Goal: Task Accomplishment & Management: Manage account settings

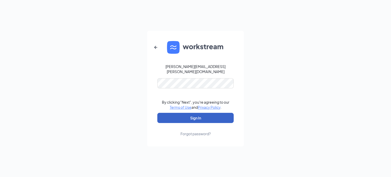
click at [199, 116] on button "Sign In" at bounding box center [195, 118] width 76 height 10
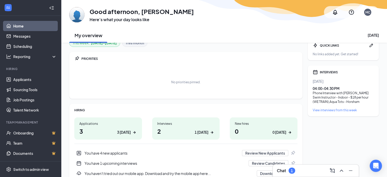
scroll to position [10, 0]
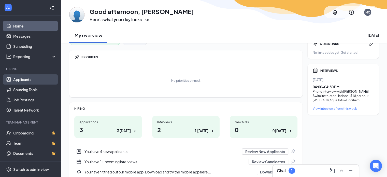
click at [32, 82] on link "Applicants" at bounding box center [35, 79] width 44 height 10
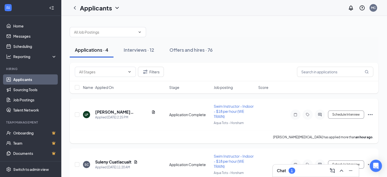
scroll to position [18, 0]
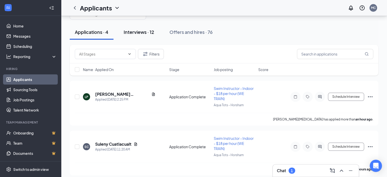
click at [142, 32] on div "Interviews · 12" at bounding box center [139, 32] width 31 height 6
click at [142, 19] on span at bounding box center [108, 14] width 76 height 10
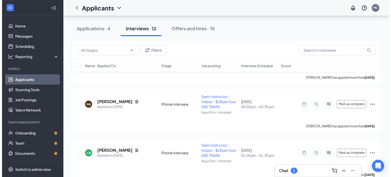
scroll to position [107, 0]
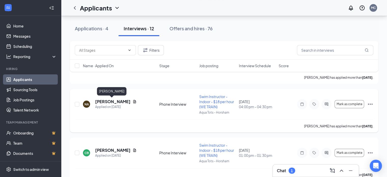
click at [109, 103] on h5 "[PERSON_NAME]" at bounding box center [112, 102] width 35 height 6
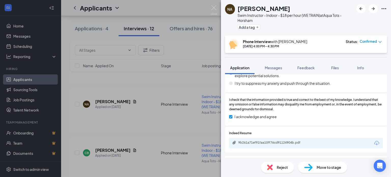
scroll to position [632, 0]
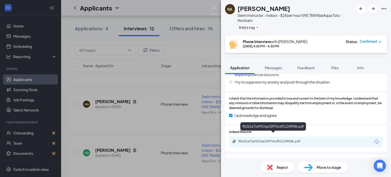
click at [267, 139] on div "9b261a71ef91faa10ff76cd91124904b.pdf" at bounding box center [273, 141] width 71 height 4
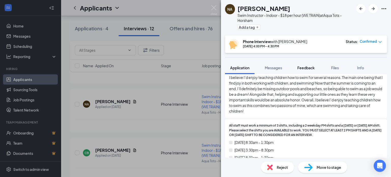
scroll to position [162, 0]
click at [310, 67] on span "Feedback" at bounding box center [305, 67] width 17 height 5
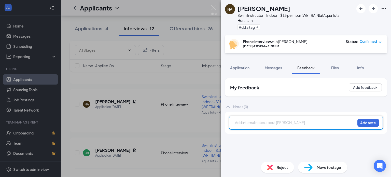
click at [257, 123] on div at bounding box center [295, 122] width 120 height 5
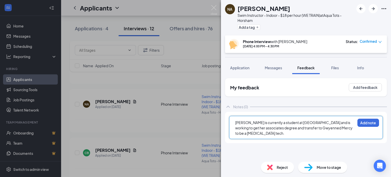
click at [257, 123] on span "[PERSON_NAME] is currently a student at [GEOGRAPHIC_DATA] and is working to get…" at bounding box center [294, 127] width 118 height 15
click at [255, 132] on div "[PERSON_NAME] is currently a student at [GEOGRAPHIC_DATA] and is working to get…" at bounding box center [295, 128] width 120 height 16
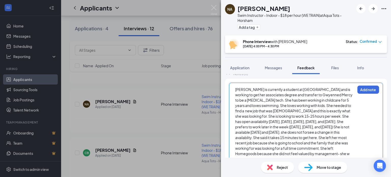
scroll to position [37, 0]
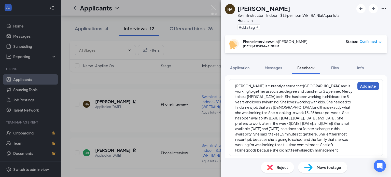
click at [366, 85] on button "Add note" at bounding box center [368, 86] width 22 height 8
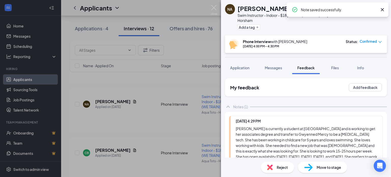
scroll to position [72, 0]
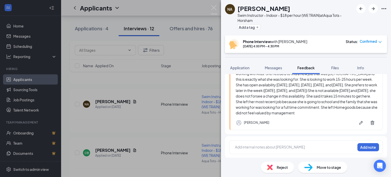
click at [312, 168] on div "Move to stage" at bounding box center [322, 167] width 49 height 11
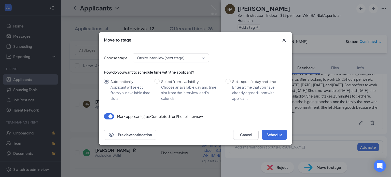
drag, startPoint x: 198, startPoint y: 63, endPoint x: 203, endPoint y: 57, distance: 7.5
click at [203, 57] on div "Choose stage: Onsite Interview (next stage) How do you want to schedule time wi…" at bounding box center [195, 86] width 183 height 76
click at [203, 57] on span "Onsite Interview (next stage)" at bounding box center [171, 58] width 68 height 8
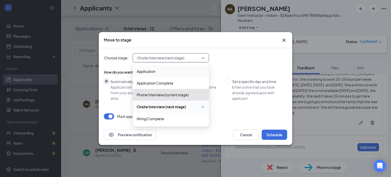
click at [237, 62] on div "Choose stage: Onsite Interview (next stage) 3198343 3198344 Application Applica…" at bounding box center [195, 57] width 183 height 9
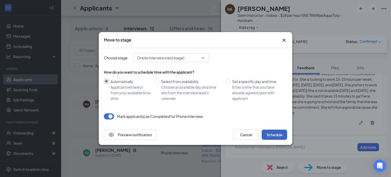
click at [271, 134] on button "Schedule" at bounding box center [274, 134] width 25 height 10
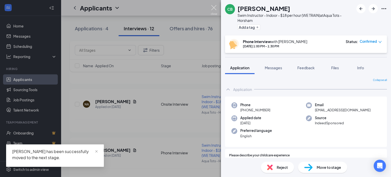
click at [214, 6] on img at bounding box center [214, 10] width 6 height 10
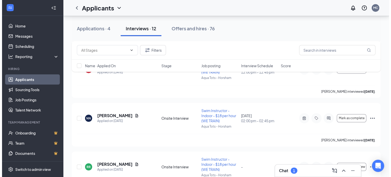
scroll to position [337, 0]
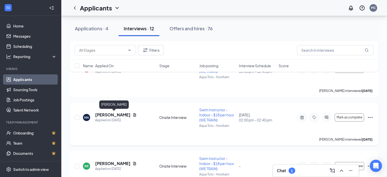
click at [119, 116] on h5 "[PERSON_NAME]" at bounding box center [112, 115] width 35 height 6
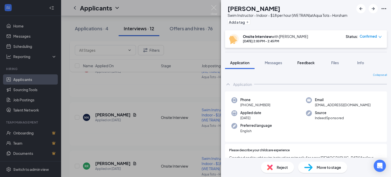
click at [307, 65] on span "Feedback" at bounding box center [305, 62] width 17 height 5
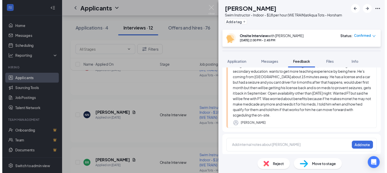
scroll to position [156, 0]
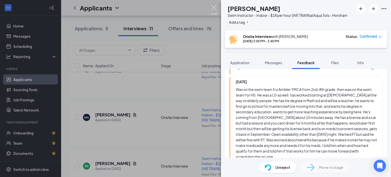
click at [215, 8] on img at bounding box center [214, 10] width 6 height 10
